Goal: Book appointment/travel/reservation

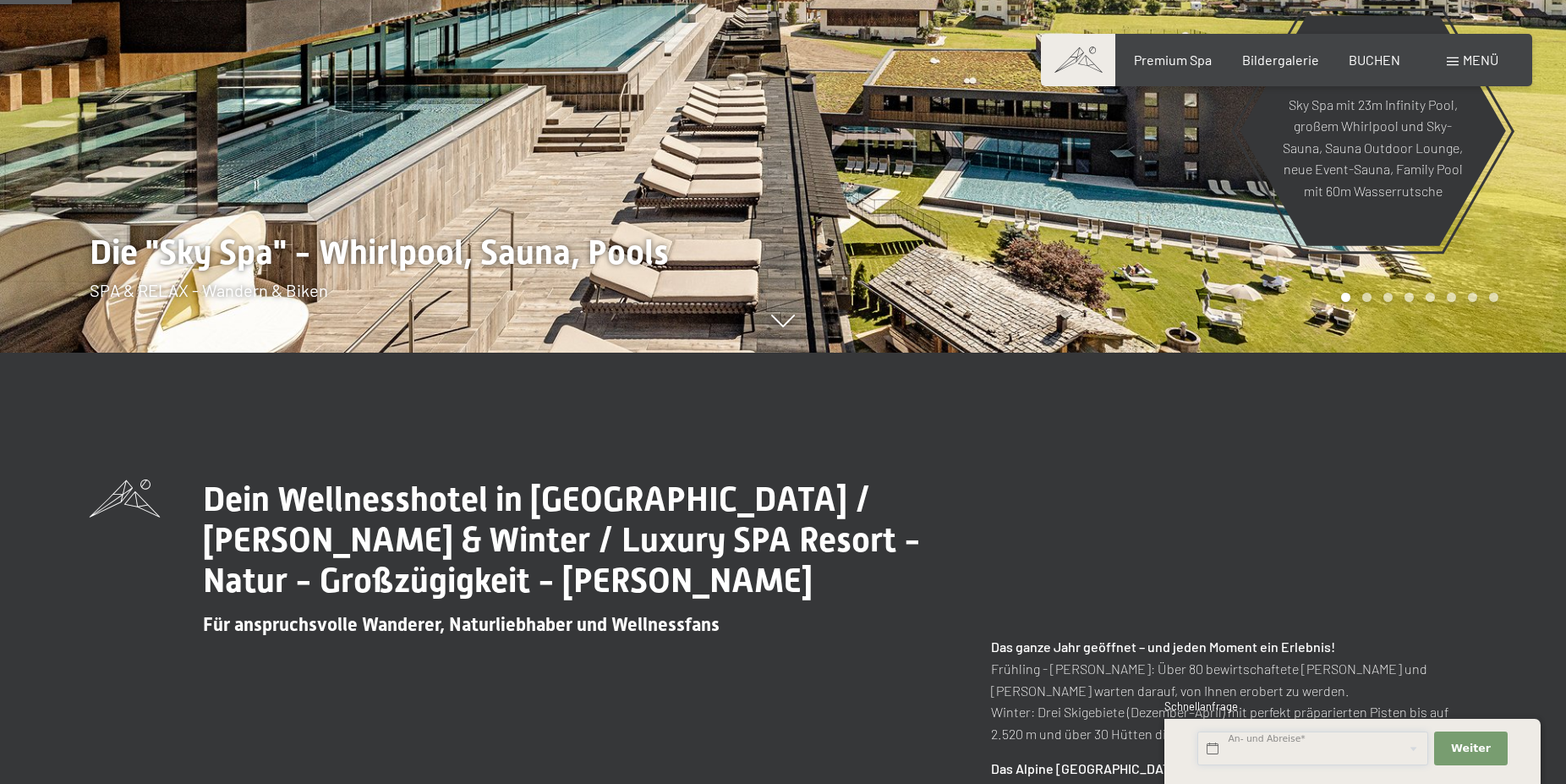
click at [1301, 744] on input "text" at bounding box center [1312, 748] width 231 height 35
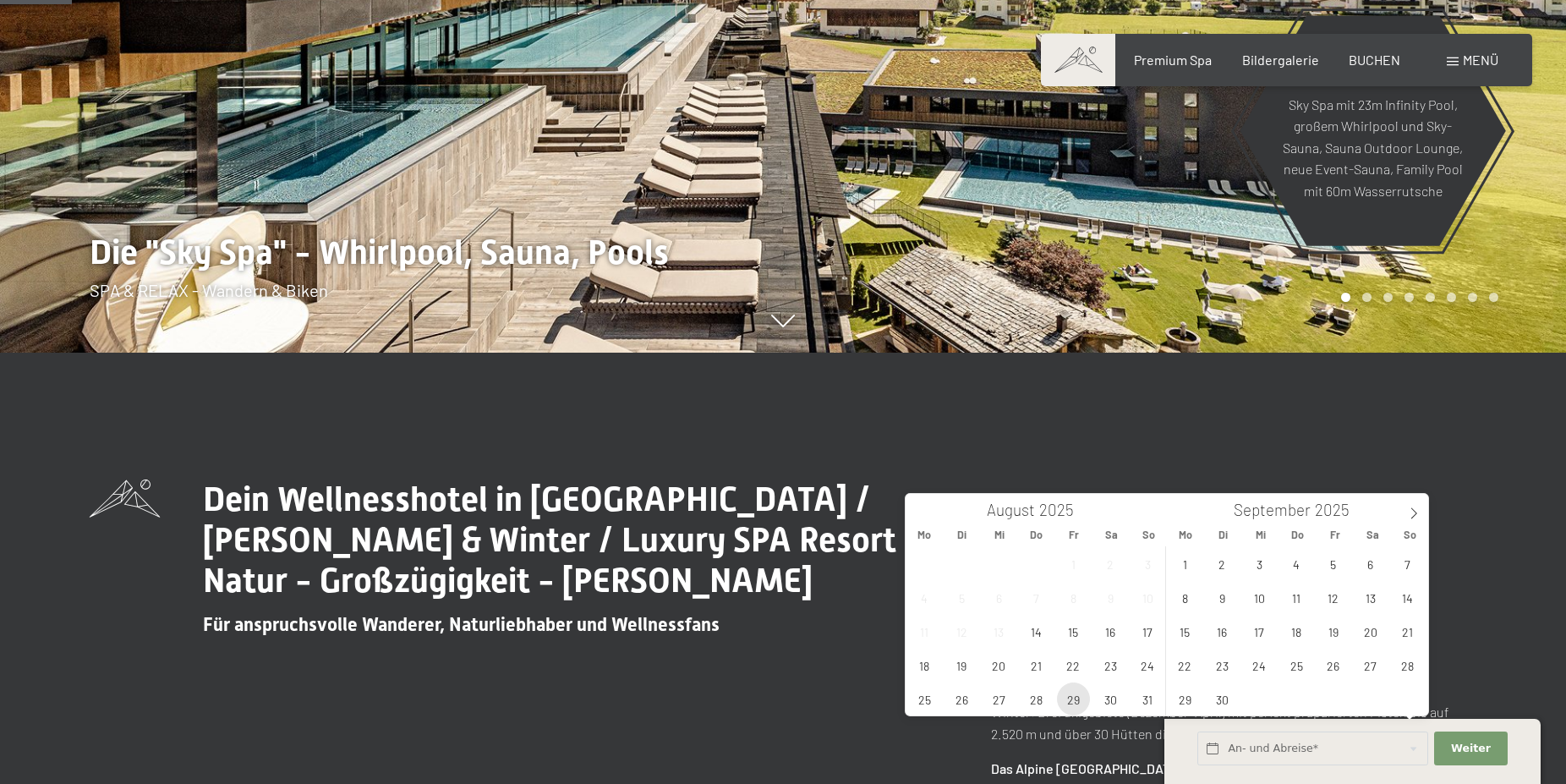
click at [1069, 697] on span "29" at bounding box center [1073, 699] width 33 height 33
click at [1226, 560] on span "2" at bounding box center [1222, 563] width 33 height 33
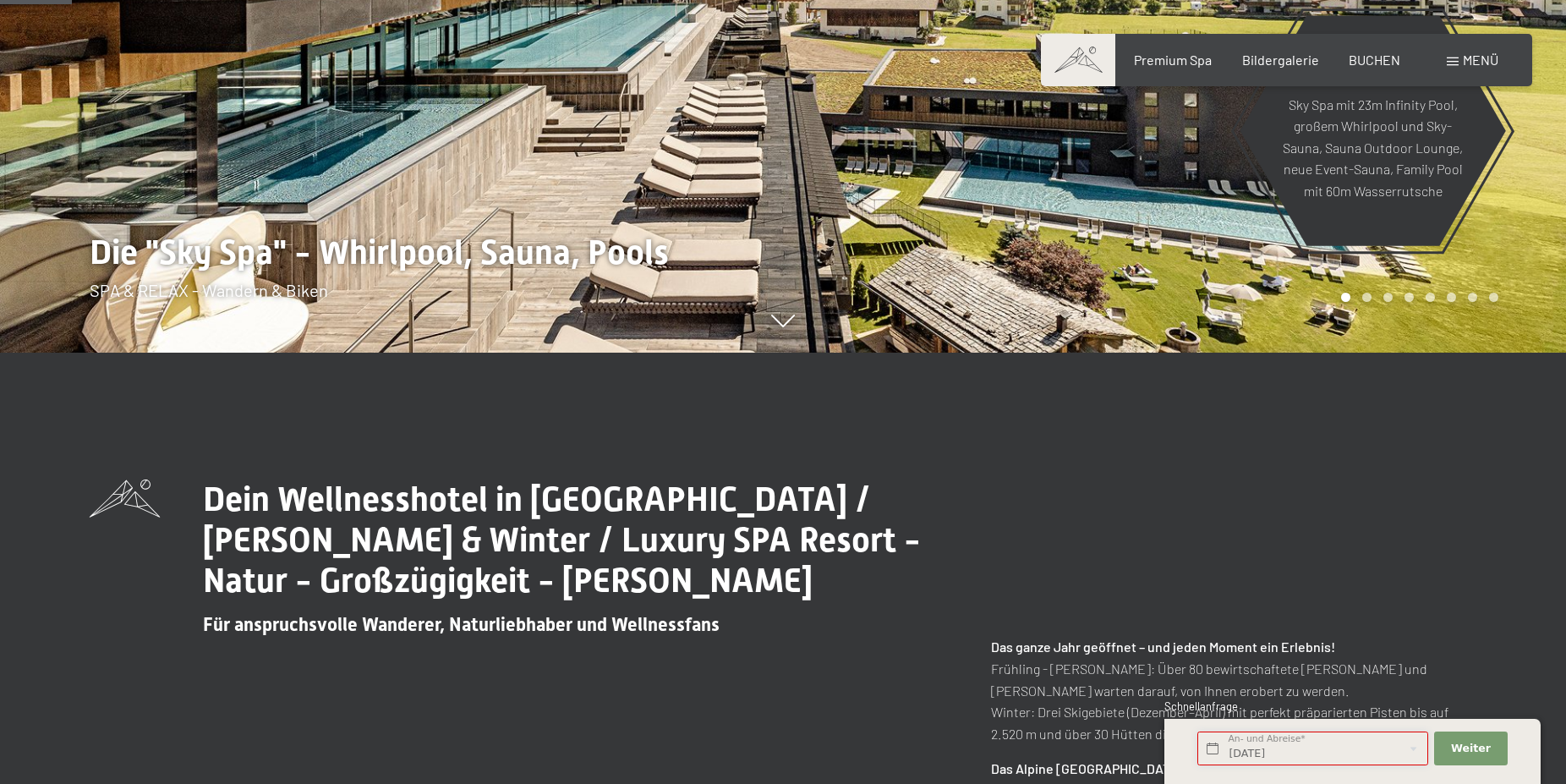
type input "[DATE] - Di. [DATE]"
click at [1464, 742] on span "Weiter" at bounding box center [1470, 748] width 40 height 15
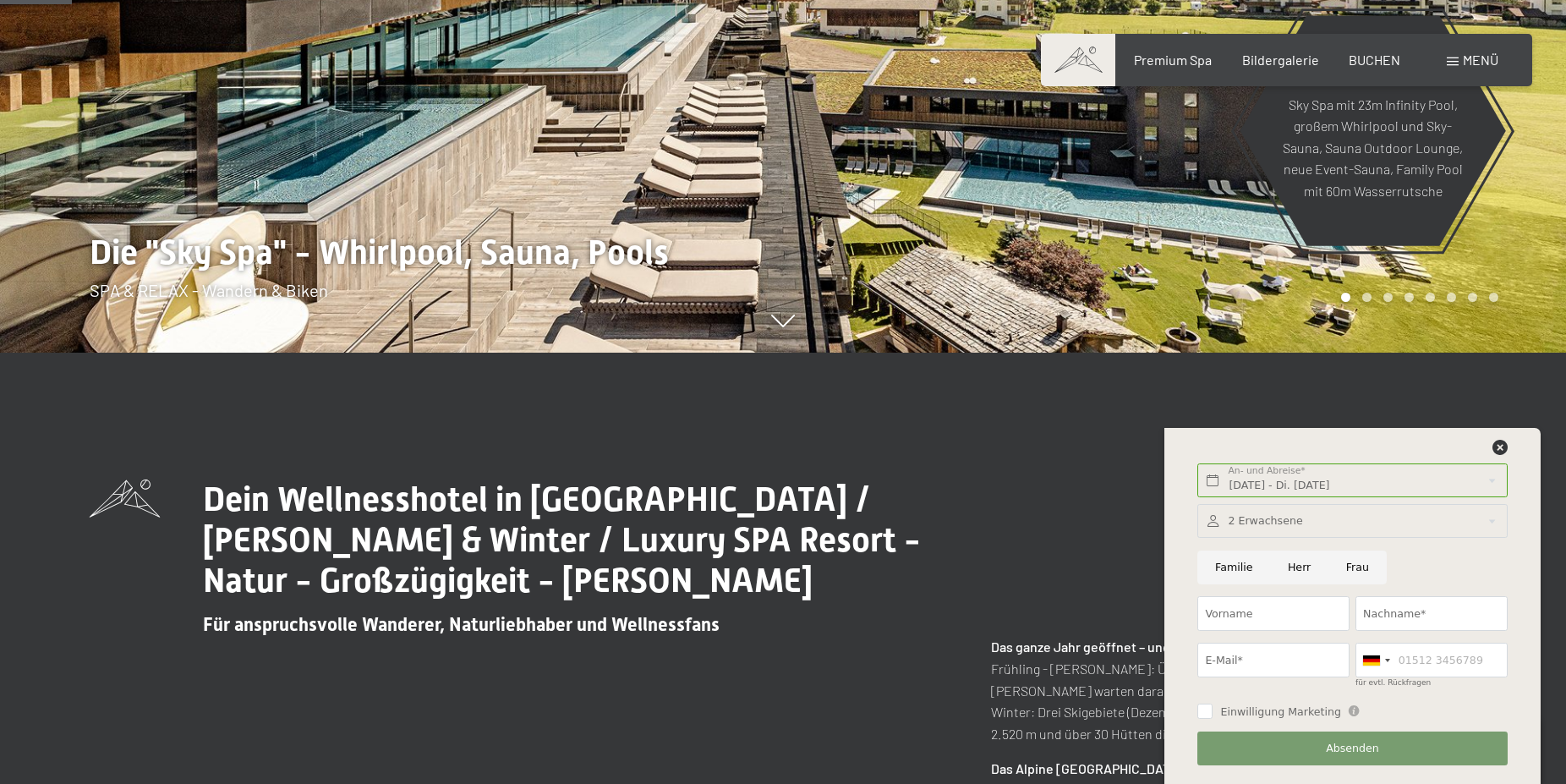
click at [1366, 51] on div "Buchen Anfragen Premium Spa Bildergalerie BUCHEN Menü DE IT EN Gutschein Bilder…" at bounding box center [1286, 60] width 424 height 19
click at [1363, 62] on span "BUCHEN" at bounding box center [1374, 57] width 52 height 16
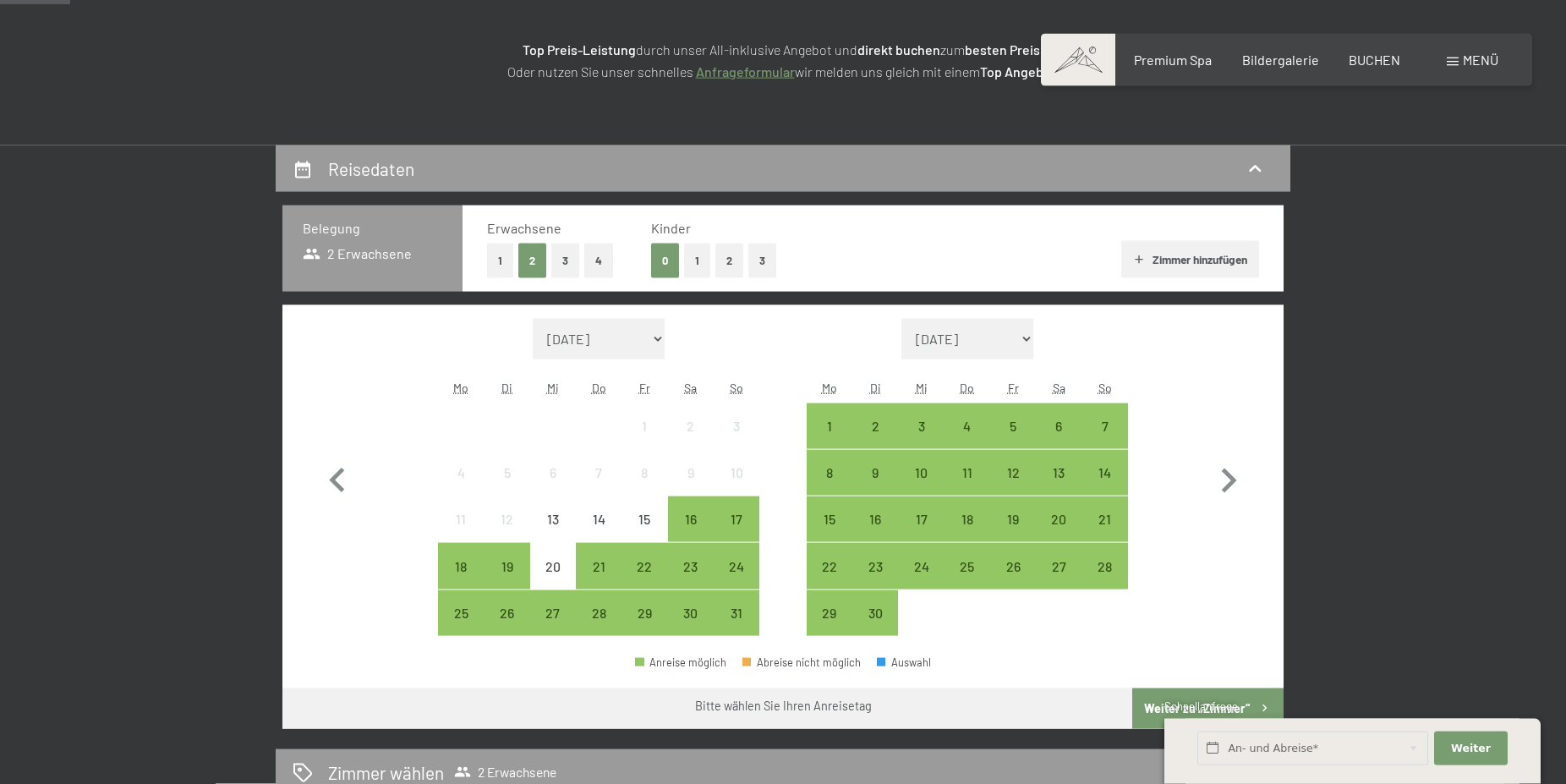
scroll to position [259, 0]
click at [658, 617] on div "29" at bounding box center [645, 627] width 42 height 42
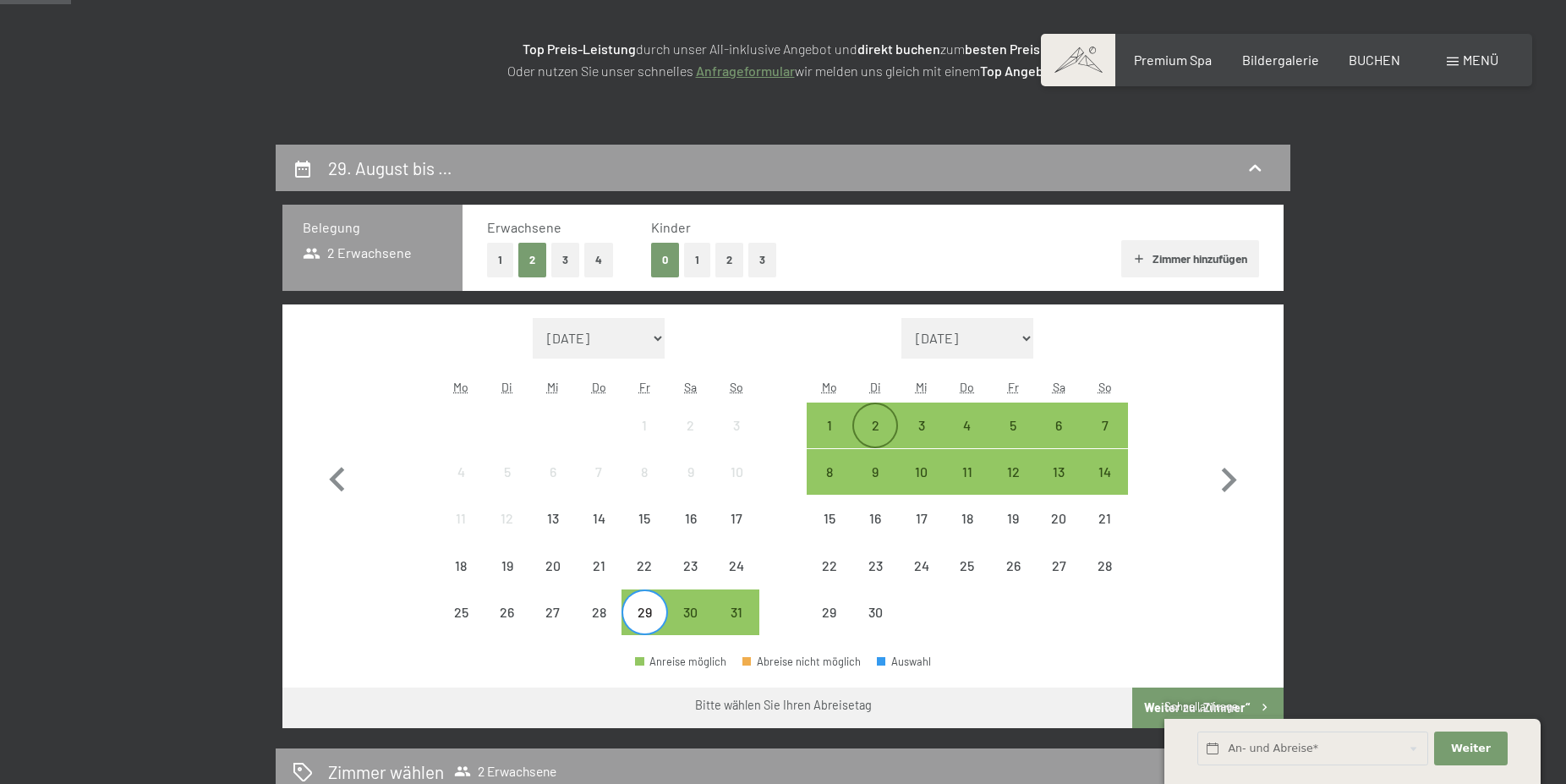
click at [867, 419] on div "2" at bounding box center [876, 440] width 42 height 42
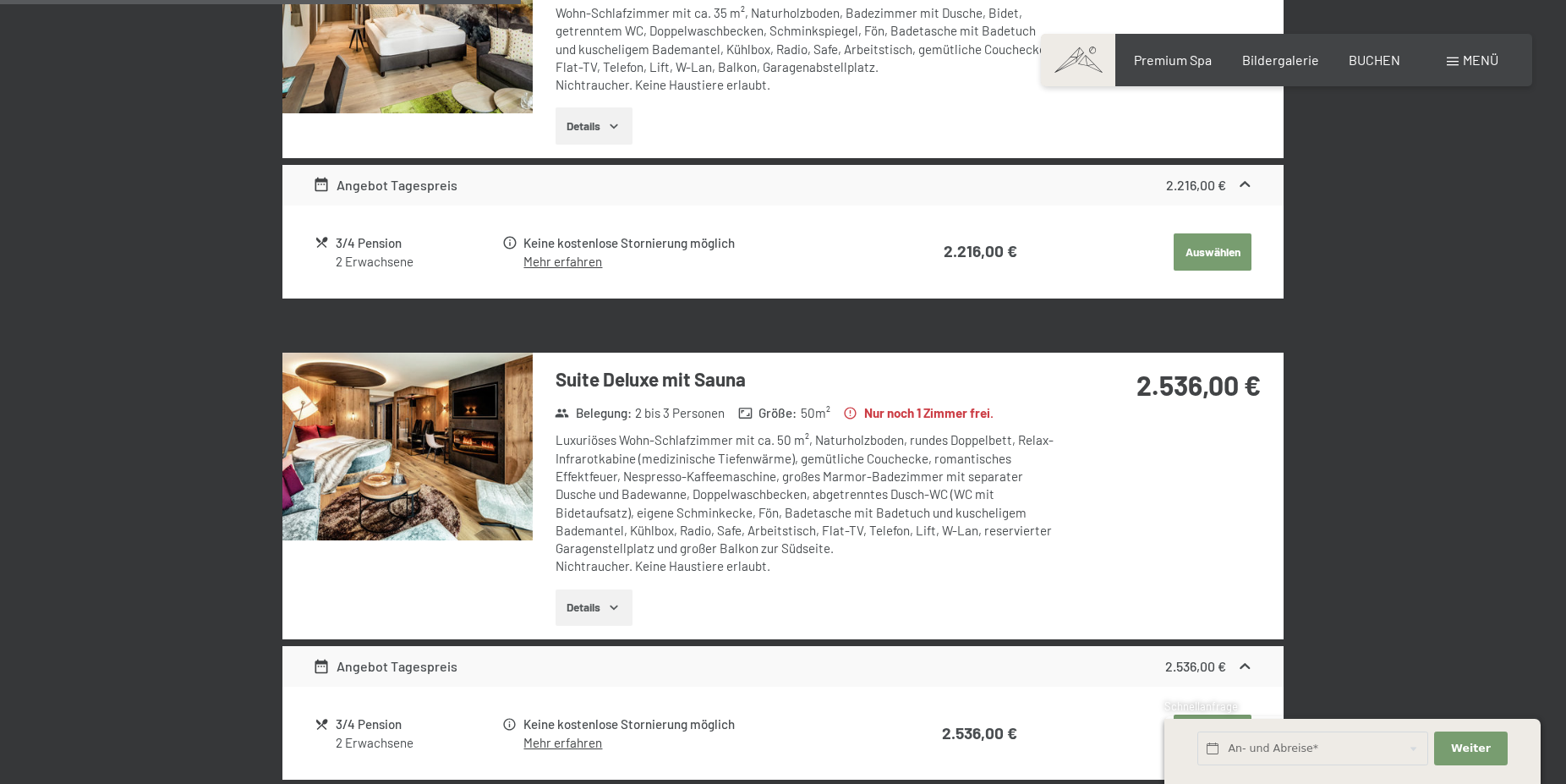
scroll to position [948, 0]
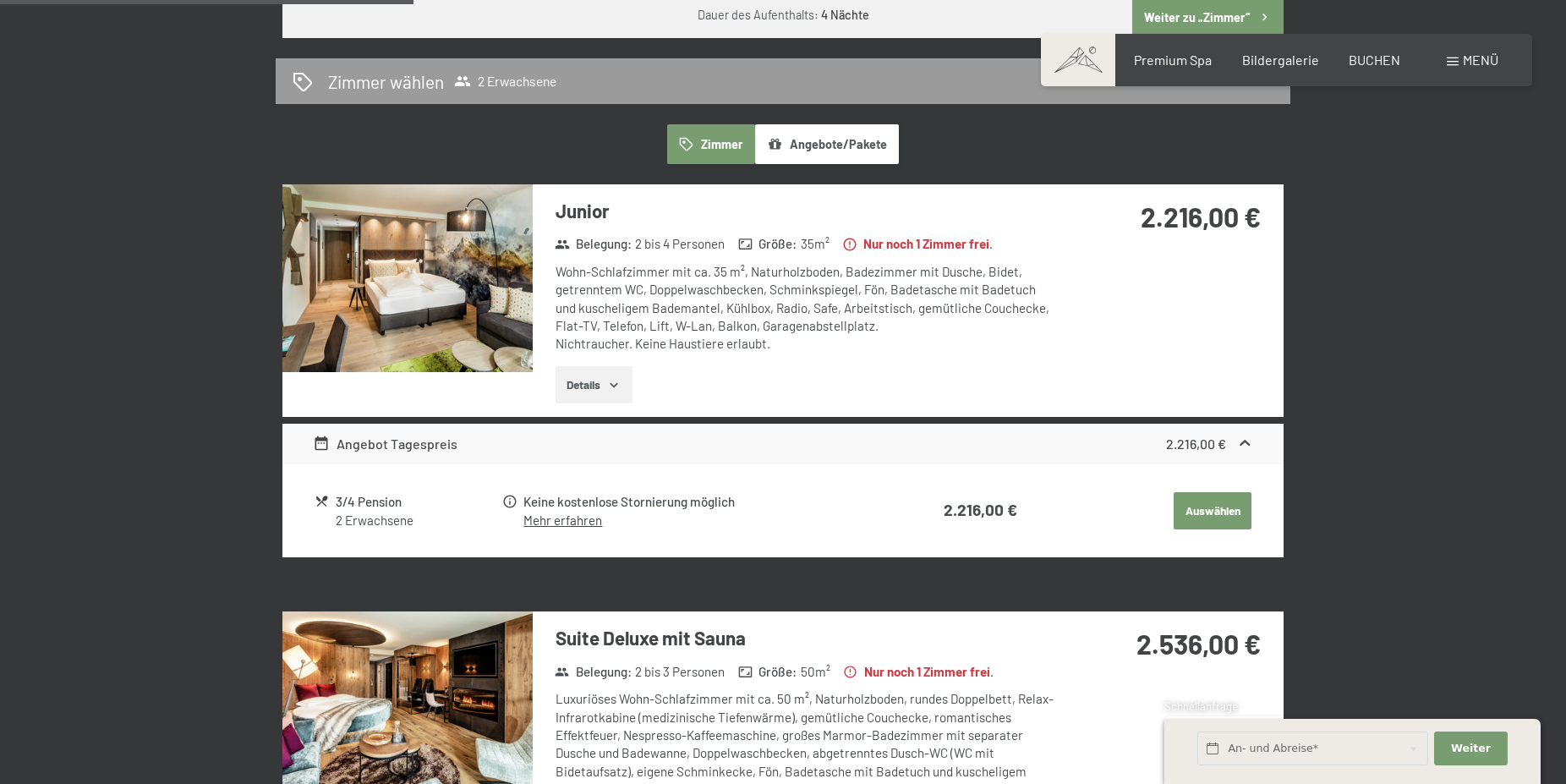
click at [844, 151] on button "Angebote/Pakete" at bounding box center [827, 144] width 144 height 39
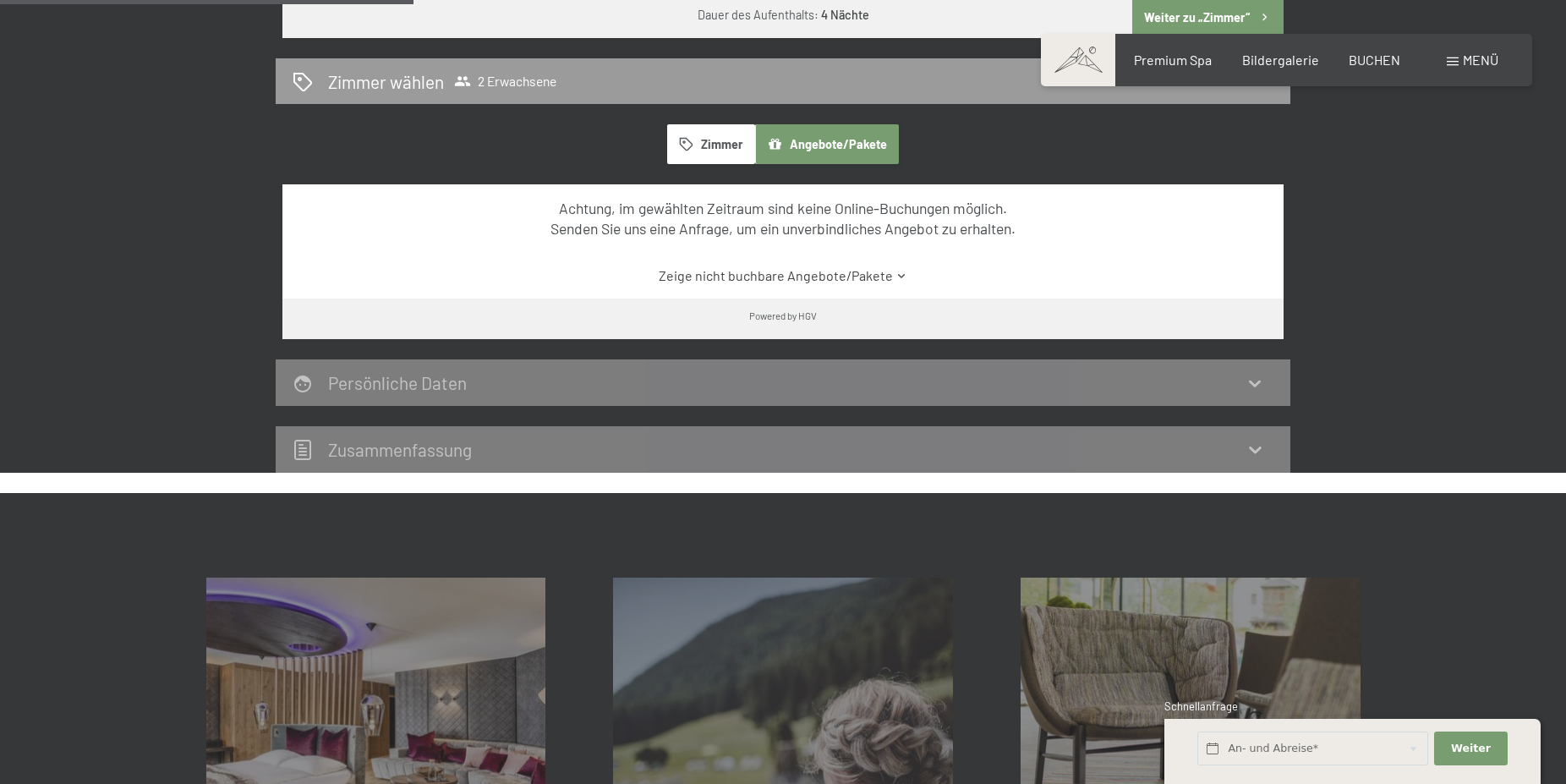
click at [681, 149] on icon "button" at bounding box center [686, 144] width 14 height 14
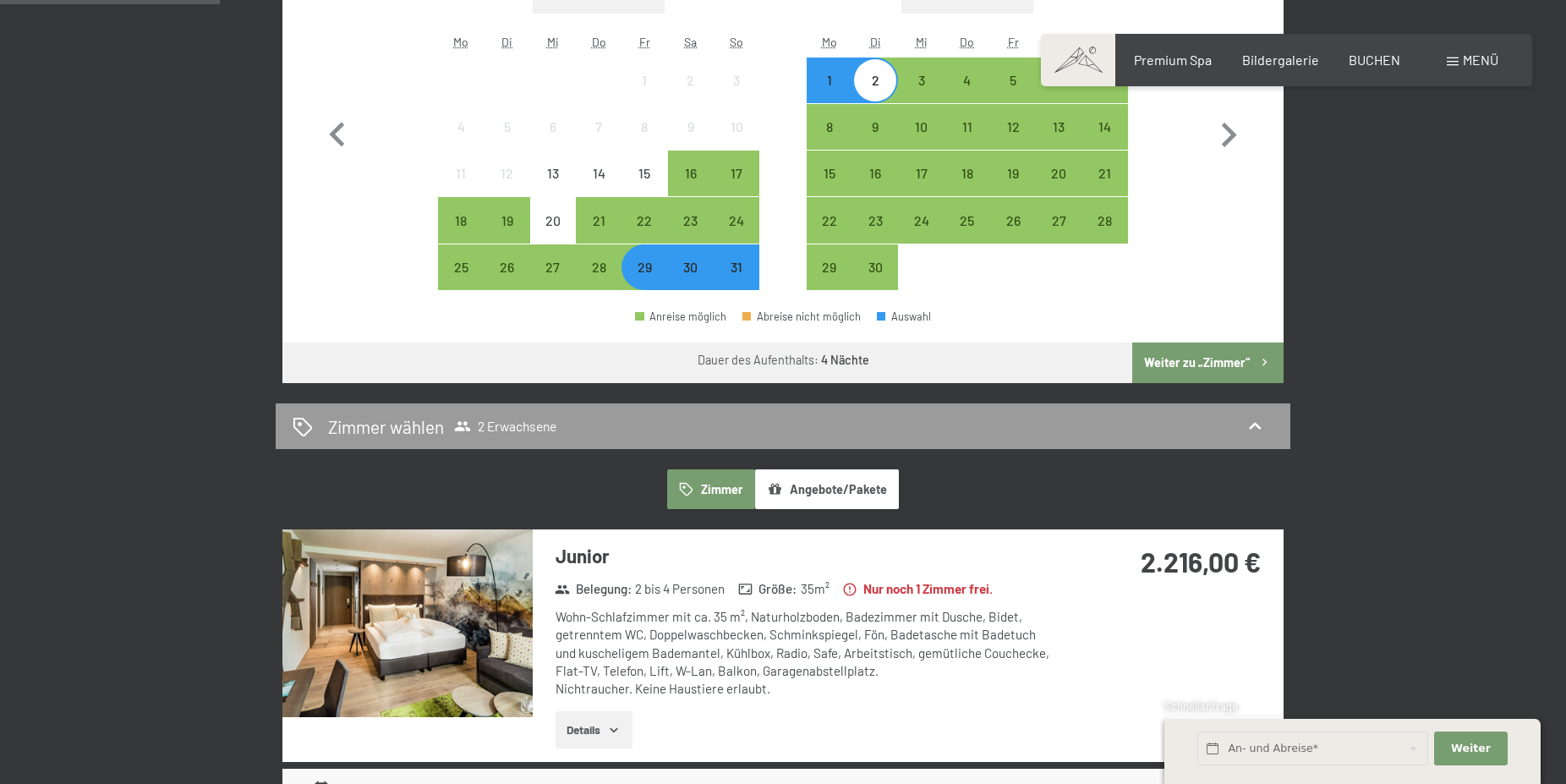
scroll to position [0, 0]
